Goal: Information Seeking & Learning: Understand process/instructions

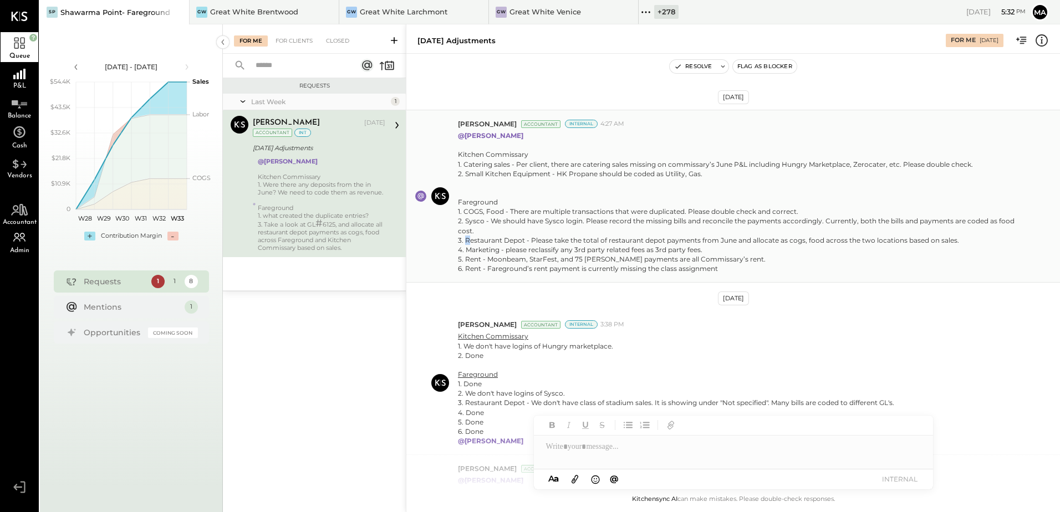
drag, startPoint x: 467, startPoint y: 239, endPoint x: 473, endPoint y: 239, distance: 6.7
click at [471, 239] on div "Kitchen Commissary 1. Catering sales - Per client, there are catering sales mis…" at bounding box center [740, 212] width 564 height 124
drag, startPoint x: 473, startPoint y: 239, endPoint x: 569, endPoint y: 241, distance: 95.9
click at [589, 237] on div "Kitchen Commissary 1. Catering sales - Per client, there are catering sales mis…" at bounding box center [740, 212] width 564 height 124
drag, startPoint x: 529, startPoint y: 241, endPoint x: 770, endPoint y: 242, distance: 241.1
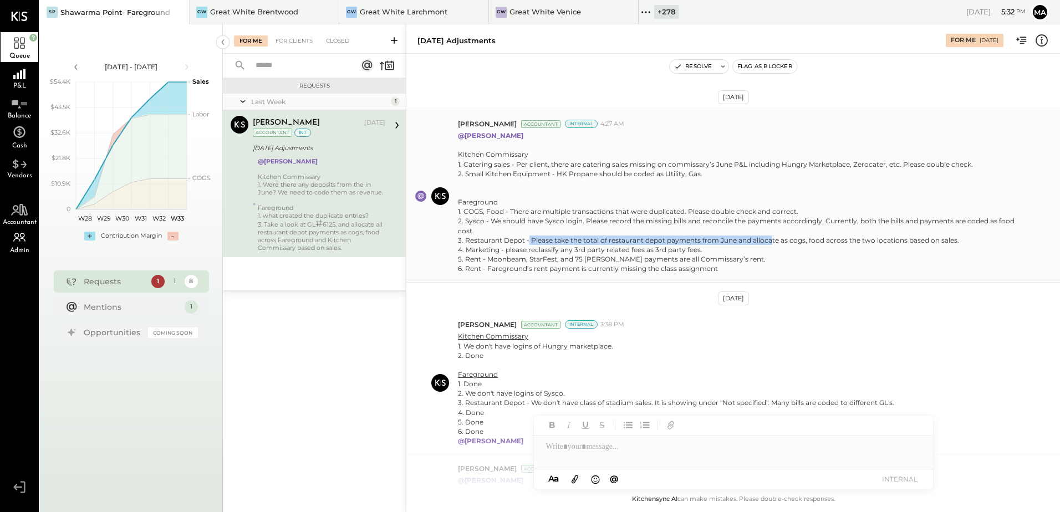
click at [770, 242] on div "Kitchen Commissary 1. Catering sales - Per client, there are catering sales mis…" at bounding box center [740, 212] width 564 height 124
drag, startPoint x: 770, startPoint y: 242, endPoint x: 820, endPoint y: 239, distance: 50.0
click at [820, 239] on div "Kitchen Commissary 1. Catering sales - Per client, there are catering sales mis…" at bounding box center [740, 212] width 564 height 124
drag, startPoint x: 764, startPoint y: 242, endPoint x: 817, endPoint y: 244, distance: 53.3
click at [817, 244] on div "Kitchen Commissary 1. Catering sales - Per client, there are catering sales mis…" at bounding box center [740, 212] width 564 height 124
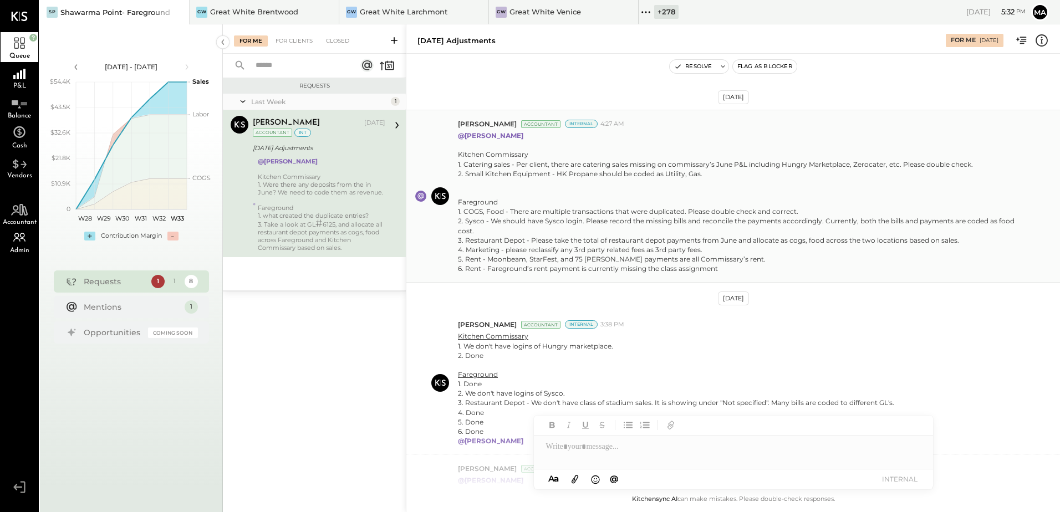
drag, startPoint x: 817, startPoint y: 244, endPoint x: 876, endPoint y: 243, distance: 59.3
click at [876, 243] on div "Kitchen Commissary 1. Catering sales - Per client, there are catering sales mis…" at bounding box center [740, 212] width 564 height 124
drag, startPoint x: 856, startPoint y: 241, endPoint x: 959, endPoint y: 251, distance: 103.6
click at [959, 251] on div "Kitchen Commissary 1. Catering sales - Per client, there are catering sales mis…" at bounding box center [740, 212] width 564 height 124
drag, startPoint x: 959, startPoint y: 251, endPoint x: 866, endPoint y: 242, distance: 94.1
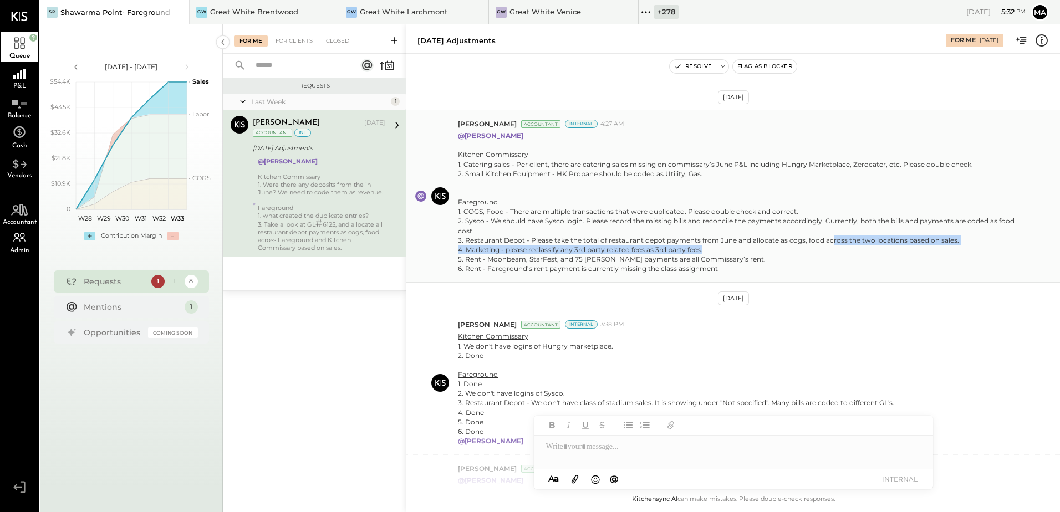
click at [866, 242] on div "Kitchen Commissary 1. Catering sales - Per client, there are catering sales mis…" at bounding box center [740, 212] width 564 height 124
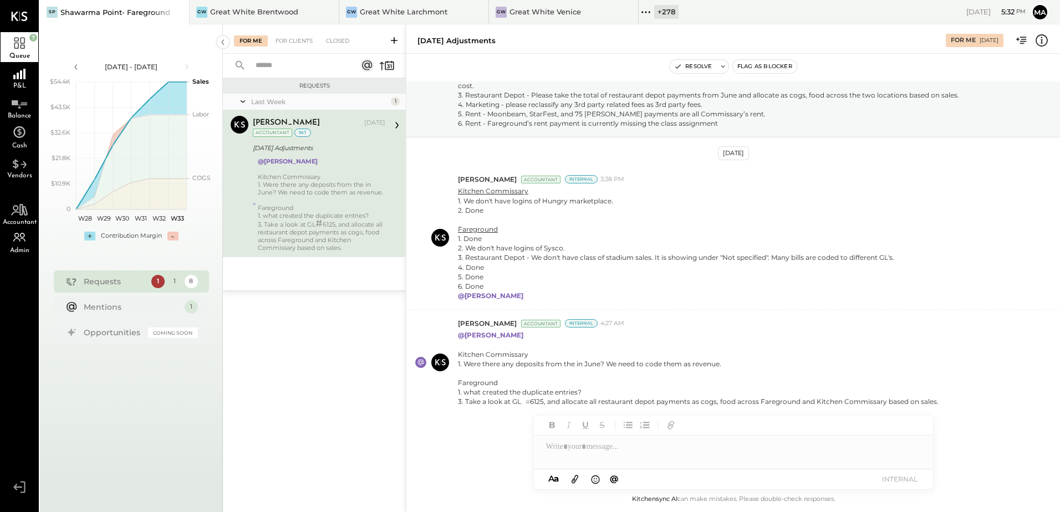
scroll to position [104, 0]
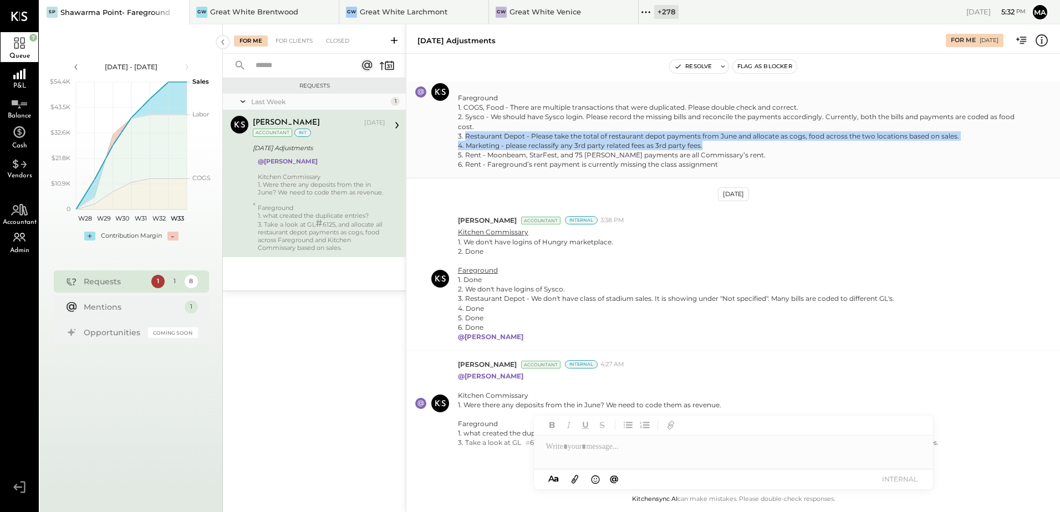
drag, startPoint x: 464, startPoint y: 136, endPoint x: 953, endPoint y: 142, distance: 489.4
click at [953, 142] on div "Kitchen Commissary 1. Catering sales - Per client, there are catering sales mis…" at bounding box center [740, 107] width 564 height 124
drag, startPoint x: 953, startPoint y: 142, endPoint x: 870, endPoint y: 135, distance: 83.4
click at [870, 135] on div "Kitchen Commissary 1. Catering sales - Per client, there are catering sales mis…" at bounding box center [740, 107] width 564 height 124
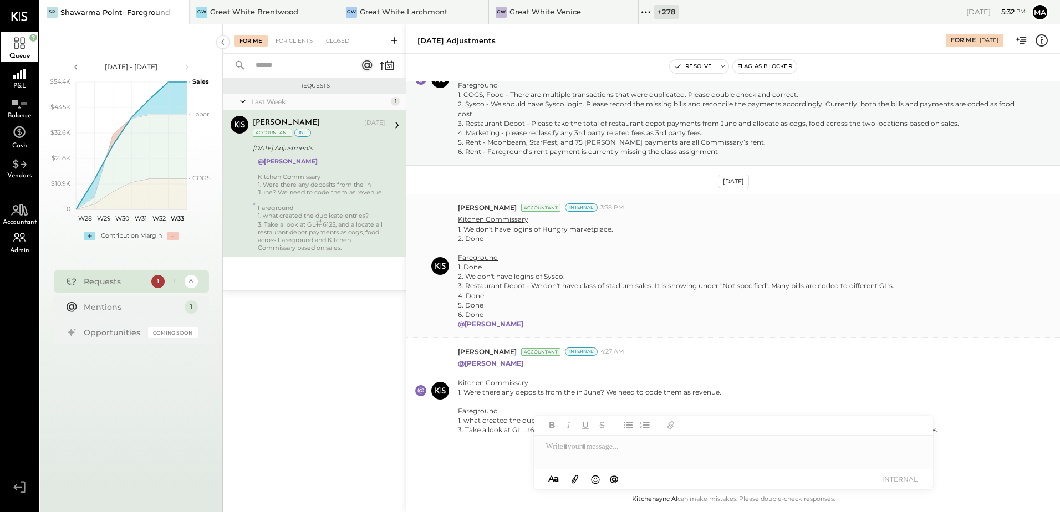
scroll to position [160, 0]
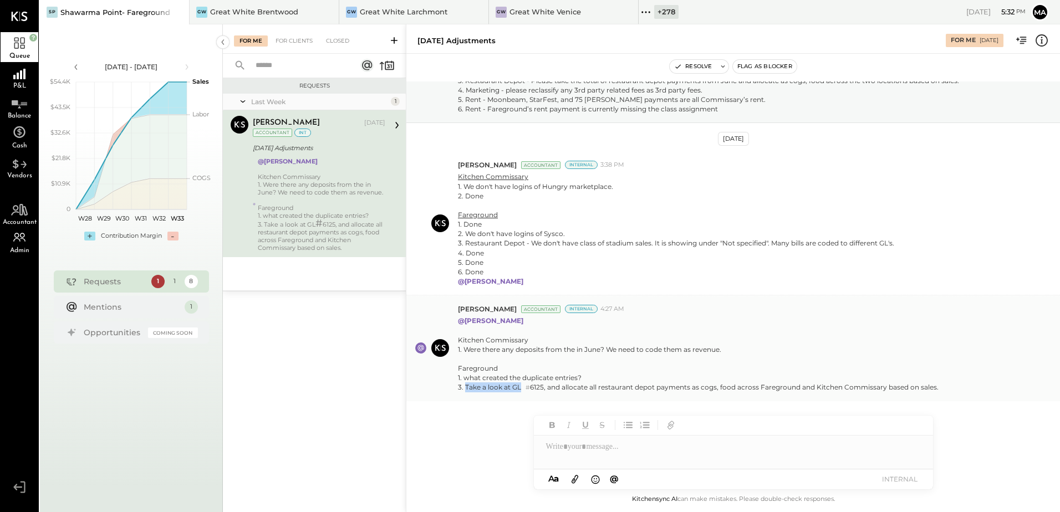
drag, startPoint x: 465, startPoint y: 391, endPoint x: 522, endPoint y: 389, distance: 57.1
click at [522, 389] on div "3. Take a look at GL # 6125, and allocate all restaurant depot payments as cogs…" at bounding box center [698, 387] width 481 height 10
drag, startPoint x: 522, startPoint y: 389, endPoint x: 575, endPoint y: 389, distance: 52.7
click at [575, 389] on div "3. Take a look at GL # 6125, and allocate all restaurant depot payments as cogs…" at bounding box center [698, 387] width 481 height 10
drag, startPoint x: 526, startPoint y: 387, endPoint x: 549, endPoint y: 386, distance: 22.8
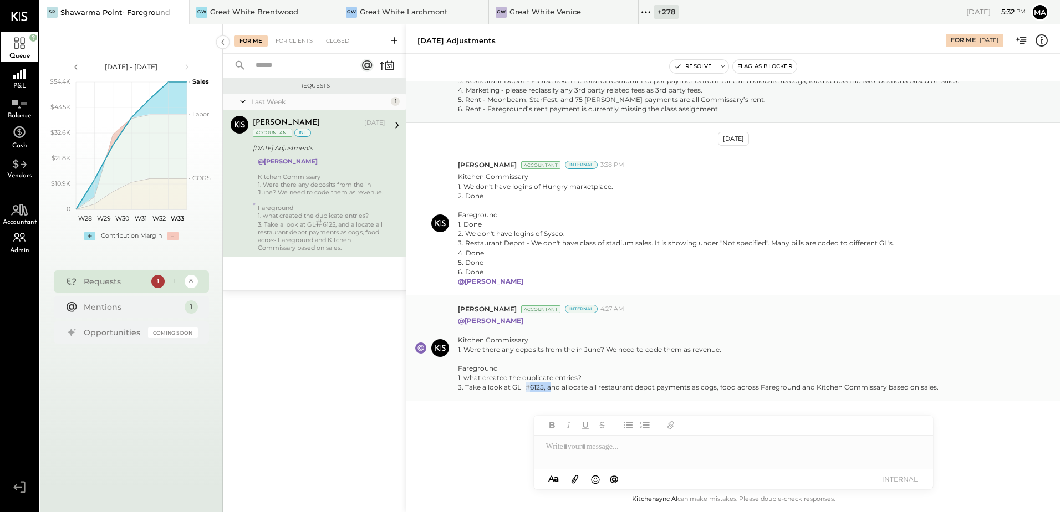
click at [549, 386] on div "3. Take a look at GL # 6125, and allocate all restaurant depot payments as cogs…" at bounding box center [698, 387] width 481 height 10
click at [589, 391] on div "3. Take a look at GL # 6125, and allocate all restaurant depot payments as cogs…" at bounding box center [698, 387] width 481 height 10
drag, startPoint x: 597, startPoint y: 384, endPoint x: 646, endPoint y: 386, distance: 49.4
click at [646, 386] on div "3. Take a look at GL # 6125, and allocate all restaurant depot payments as cogs…" at bounding box center [698, 387] width 481 height 10
drag, startPoint x: 646, startPoint y: 386, endPoint x: 730, endPoint y: 390, distance: 84.3
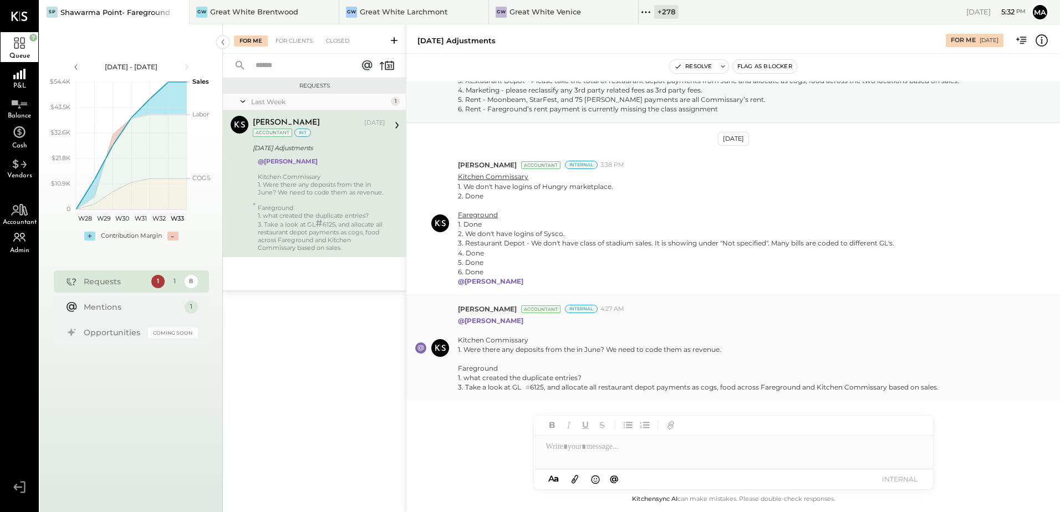
click at [731, 390] on div "3. Take a look at GL # 6125, and allocate all restaurant depot payments as cogs…" at bounding box center [698, 387] width 481 height 10
drag, startPoint x: 693, startPoint y: 389, endPoint x: 725, endPoint y: 389, distance: 31.6
click at [725, 389] on div "3. Take a look at GL # 6125, and allocate all restaurant depot payments as cogs…" at bounding box center [698, 387] width 481 height 10
drag, startPoint x: 725, startPoint y: 389, endPoint x: 765, endPoint y: 389, distance: 39.9
click at [765, 389] on div "3. Take a look at GL # 6125, and allocate all restaurant depot payments as cogs…" at bounding box center [698, 387] width 481 height 10
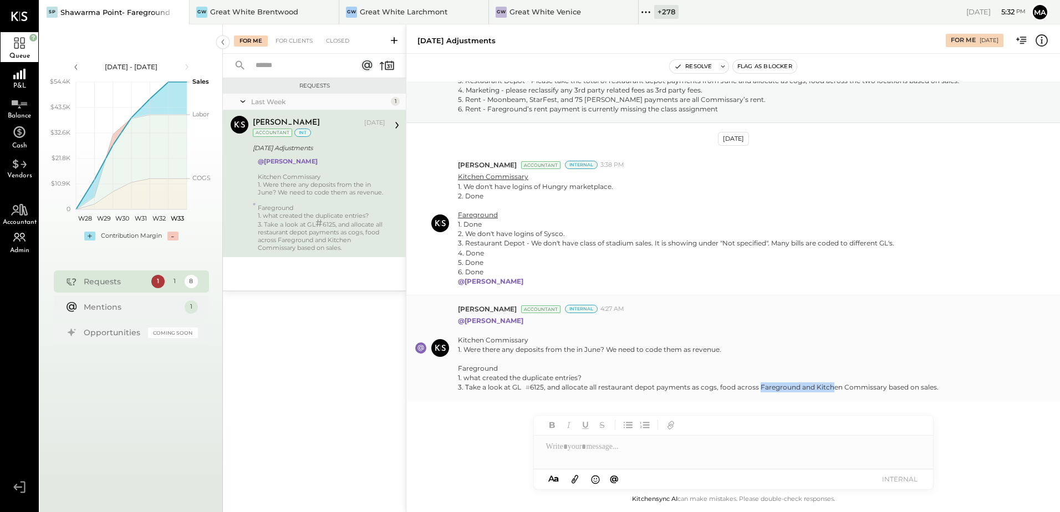
drag, startPoint x: 760, startPoint y: 389, endPoint x: 832, endPoint y: 389, distance: 72.6
click at [832, 389] on div "3. Take a look at GL # 6125, and allocate all restaurant depot payments as cogs…" at bounding box center [698, 387] width 481 height 10
click at [740, 391] on div "3. Take a look at GL # 6125, and allocate all restaurant depot payments as cogs…" at bounding box center [698, 387] width 481 height 10
drag, startPoint x: 584, startPoint y: 389, endPoint x: 713, endPoint y: 390, distance: 129.7
click at [713, 390] on div "3. Take a look at GL # 6125, and allocate all restaurant depot payments as cogs…" at bounding box center [698, 387] width 481 height 10
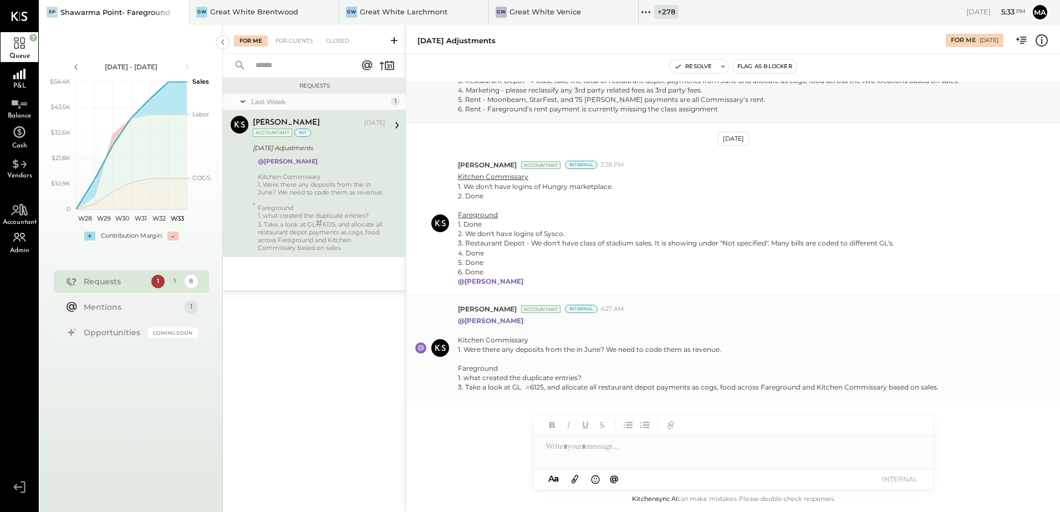
drag, startPoint x: 713, startPoint y: 390, endPoint x: 756, endPoint y: 390, distance: 42.7
click at [756, 390] on div "3. Take a look at GL # 6125, and allocate all restaurant depot payments as cogs…" at bounding box center [698, 387] width 481 height 10
click at [751, 390] on div "3. Take a look at GL # 6125, and allocate all restaurant depot payments as cogs…" at bounding box center [698, 387] width 481 height 10
click at [735, 389] on div "3. Take a look at GL # 6125, and allocate all restaurant depot payments as cogs…" at bounding box center [698, 387] width 481 height 10
drag, startPoint x: 737, startPoint y: 389, endPoint x: 796, endPoint y: 385, distance: 59.4
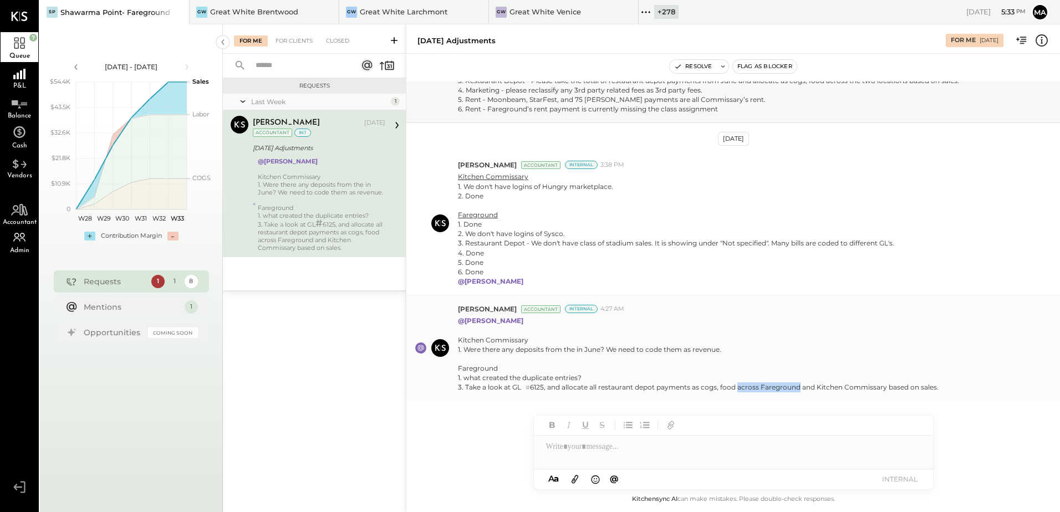
click at [796, 385] on div "3. Take a look at GL # 6125, and allocate all restaurant depot payments as cogs…" at bounding box center [698, 387] width 481 height 10
drag, startPoint x: 796, startPoint y: 385, endPoint x: 984, endPoint y: 387, distance: 187.9
click at [838, 387] on div "3. Take a look at GL # 6125, and allocate all restaurant depot payments as cogs…" at bounding box center [698, 387] width 481 height 10
click at [623, 392] on div "3. Take a look at GL # 6125, and allocate all restaurant depot payments as cogs…" at bounding box center [698, 387] width 481 height 10
drag, startPoint x: 696, startPoint y: 386, endPoint x: 731, endPoint y: 383, distance: 35.6
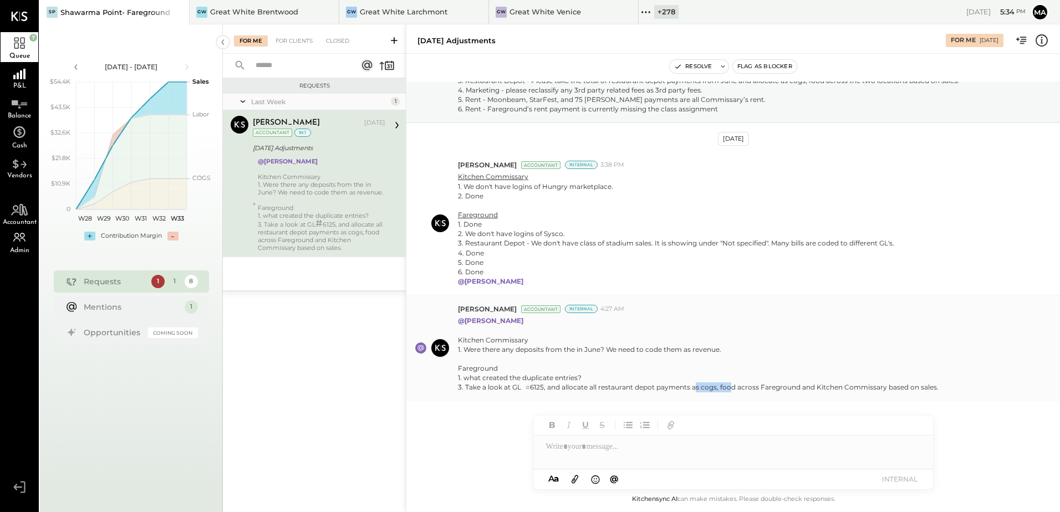
click at [731, 383] on div "3. Take a look at GL # 6125, and allocate all restaurant depot payments as cogs…" at bounding box center [698, 387] width 481 height 10
click at [822, 385] on div "3. Take a look at GL # 6125, and allocate all restaurant depot payments as cogs…" at bounding box center [698, 387] width 481 height 10
drag, startPoint x: 758, startPoint y: 385, endPoint x: 953, endPoint y: 390, distance: 195.2
click at [953, 390] on div "@[PERSON_NAME] Kitchen Commissary 1. Were there any deposits from the in June? …" at bounding box center [754, 353] width 593 height 79
click at [701, 338] on div "Kitchen Commissary" at bounding box center [698, 339] width 481 height 9
